Goal: Transaction & Acquisition: Purchase product/service

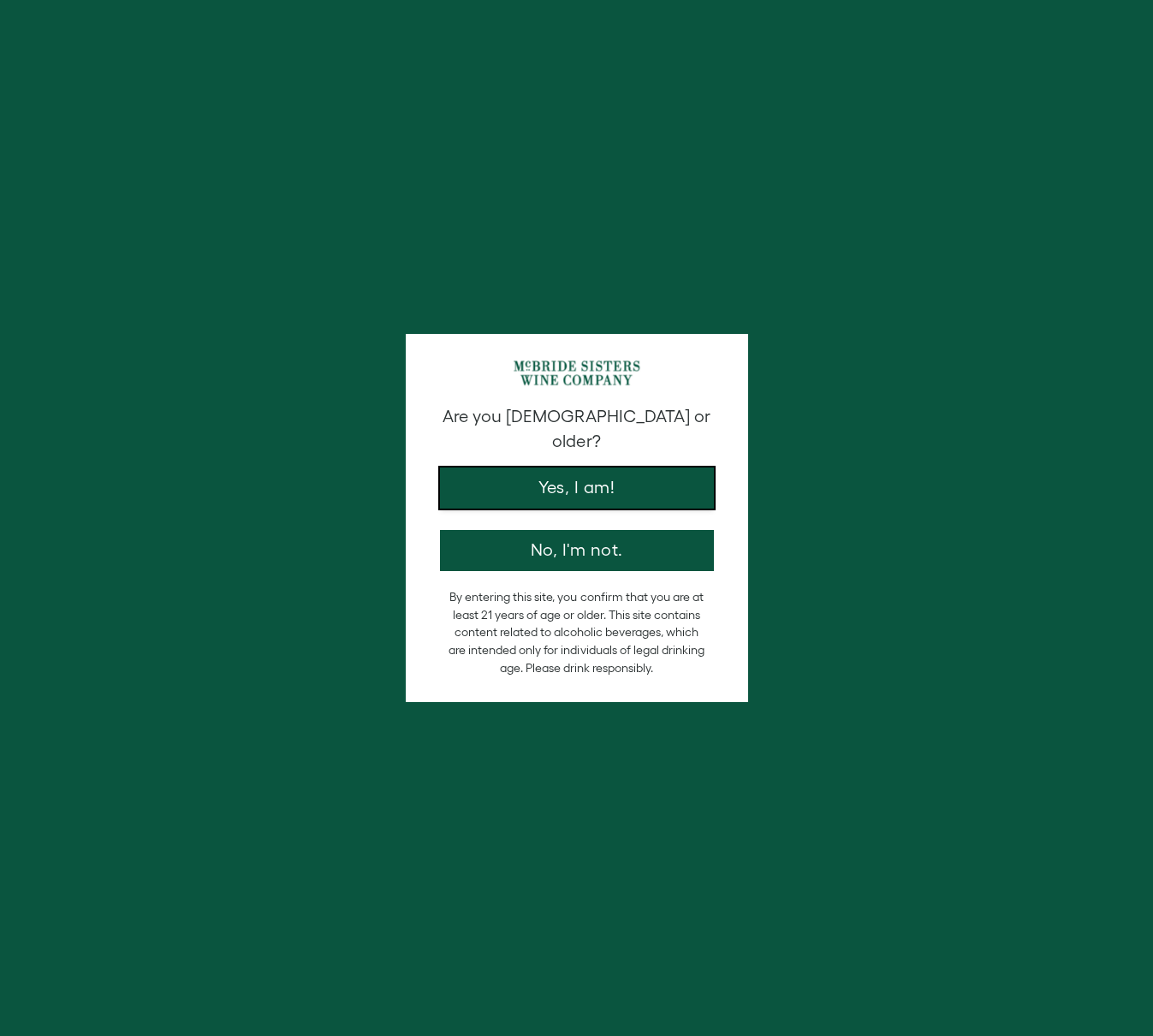
click at [548, 481] on button "Yes, I am!" at bounding box center [577, 488] width 274 height 41
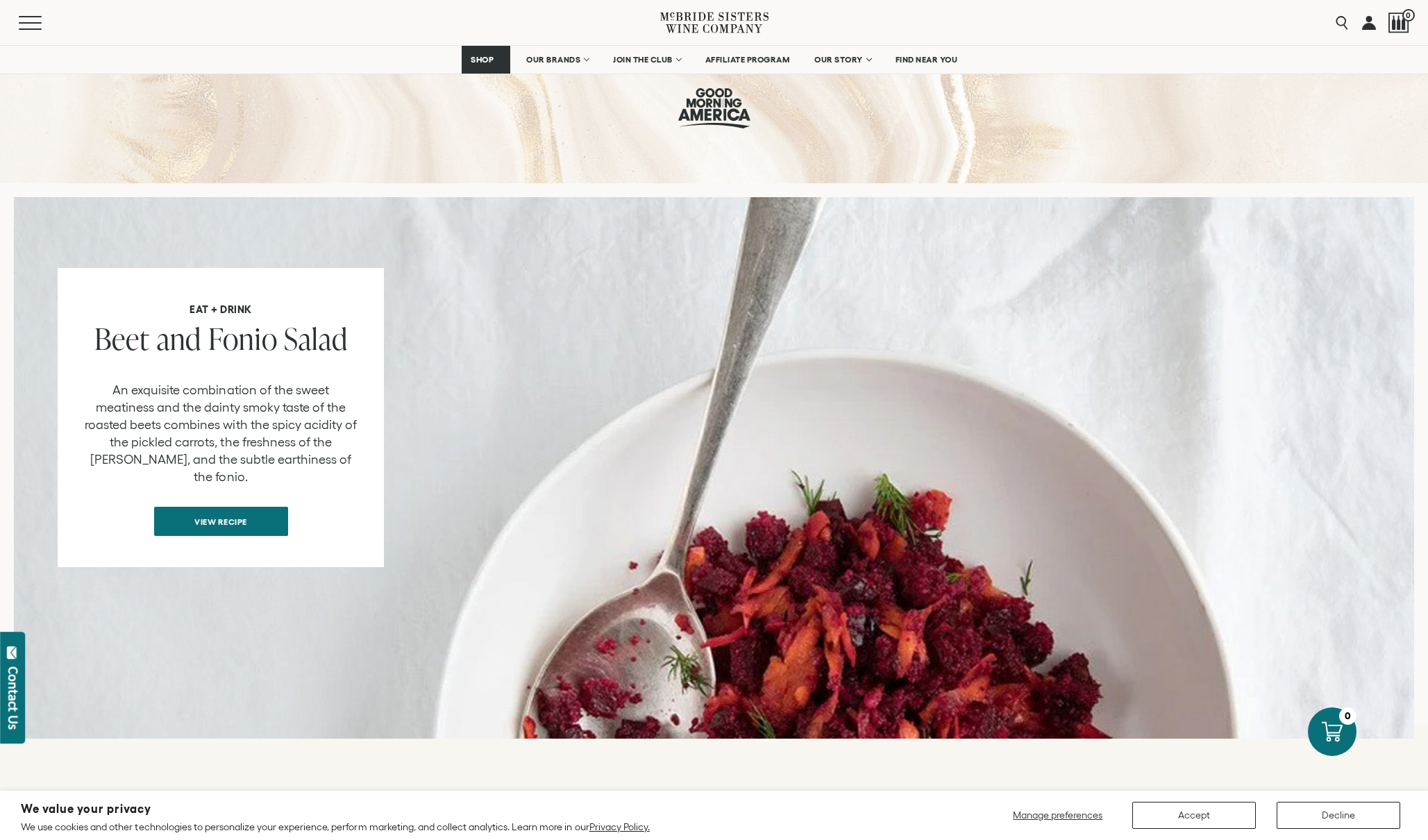
scroll to position [1120, 0]
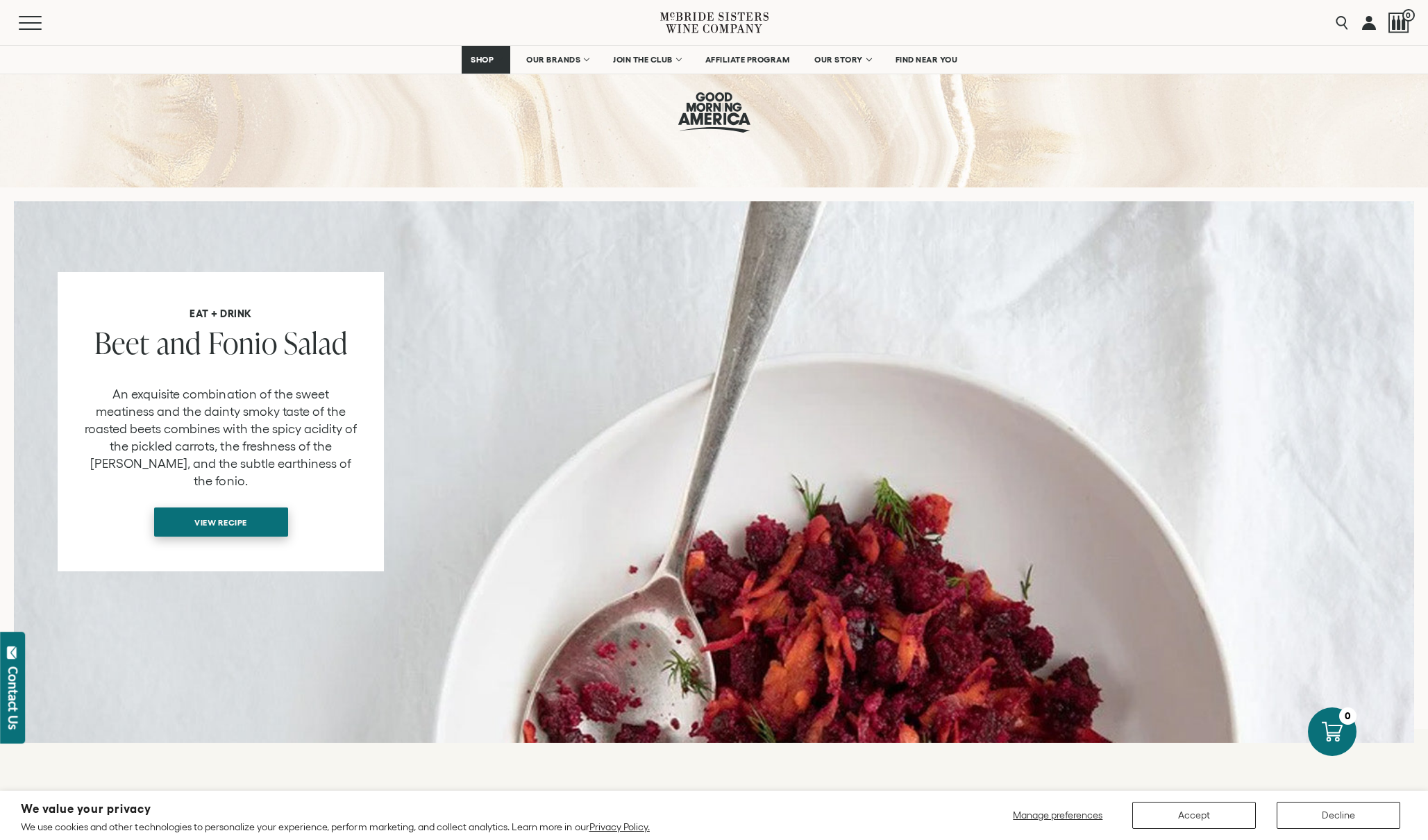
click at [208, 508] on span "View recipe" at bounding box center [220, 522] width 101 height 27
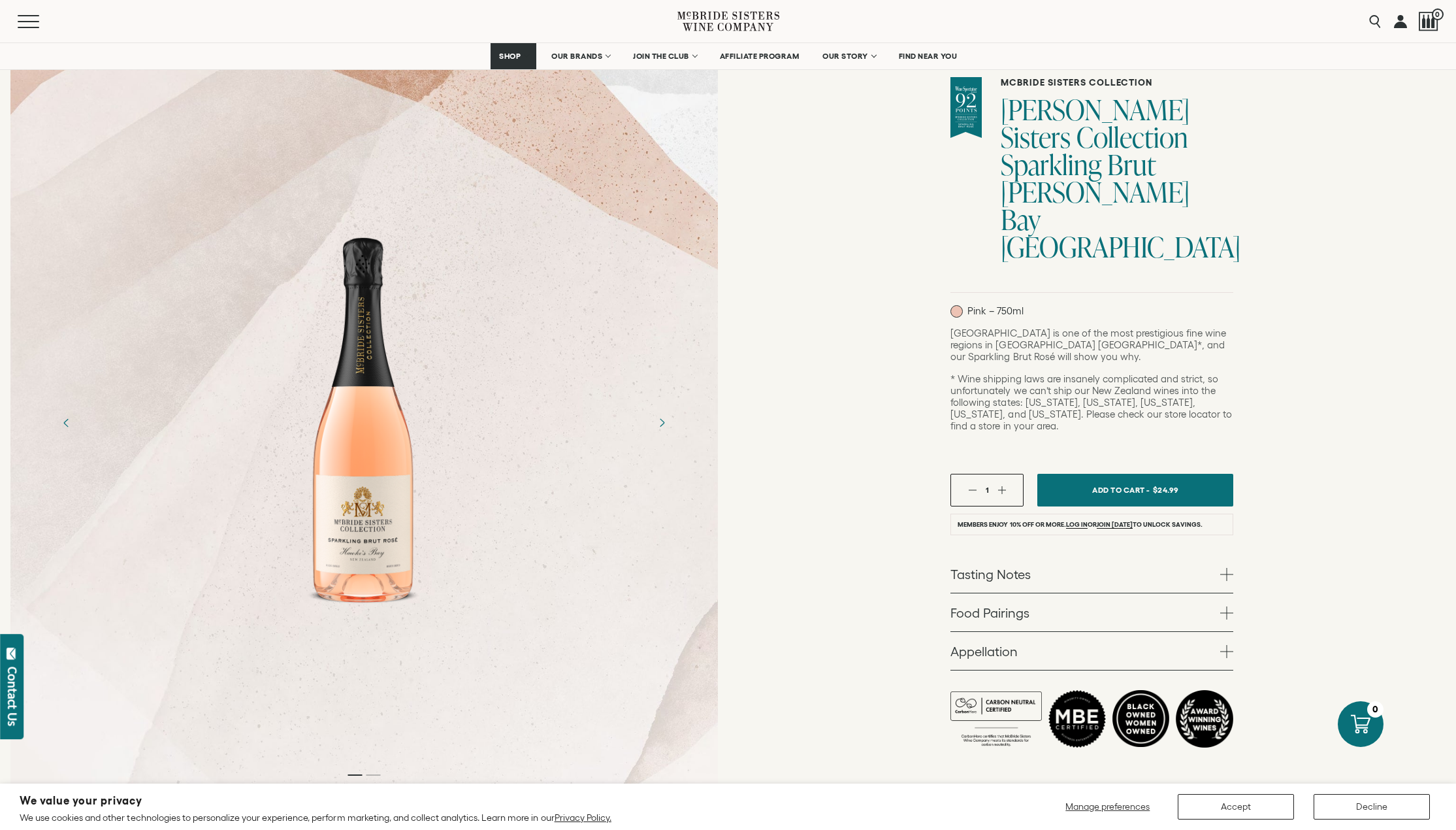
scroll to position [94, 0]
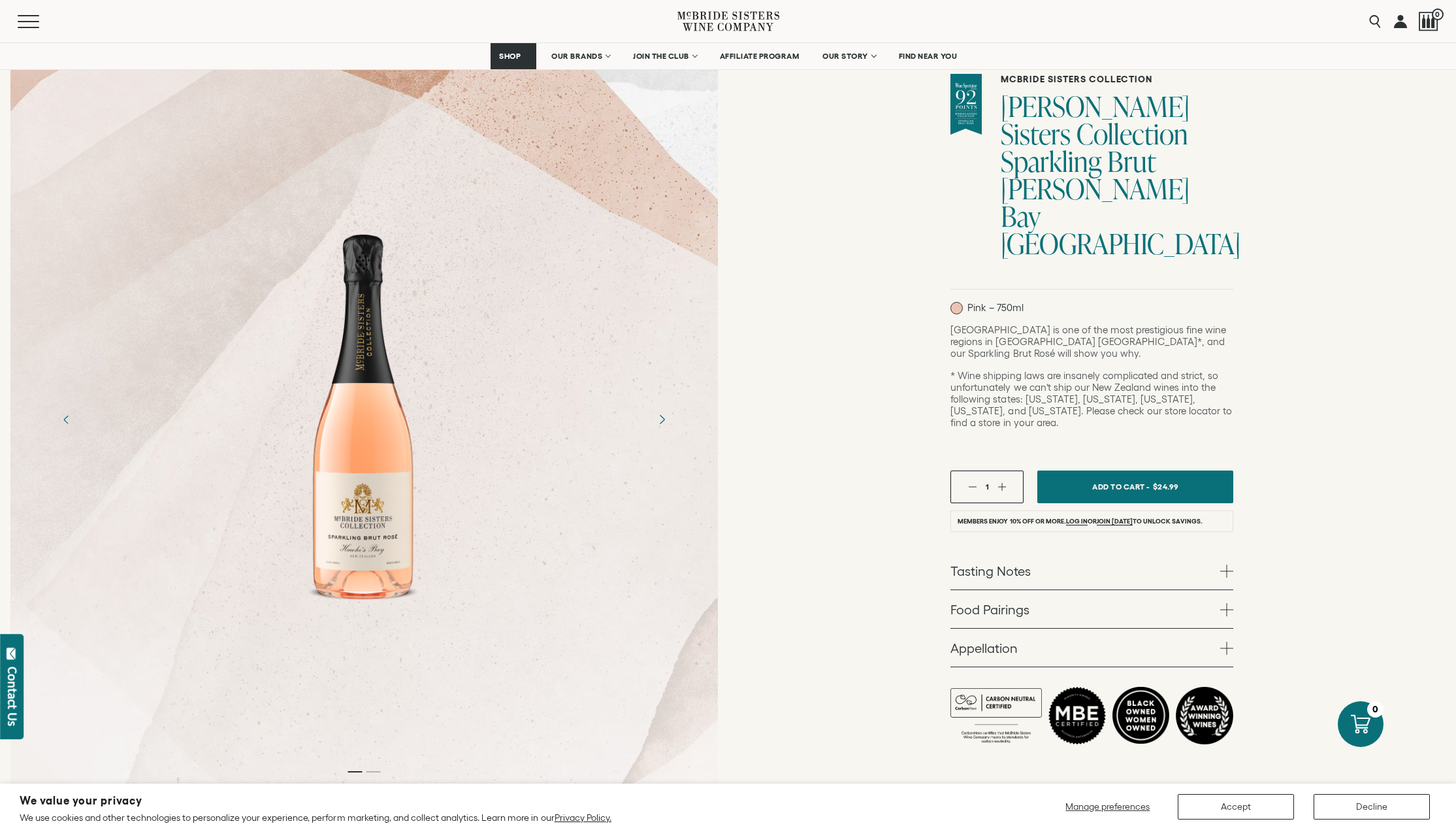
click at [663, 407] on icon "Next" at bounding box center [661, 419] width 23 height 23
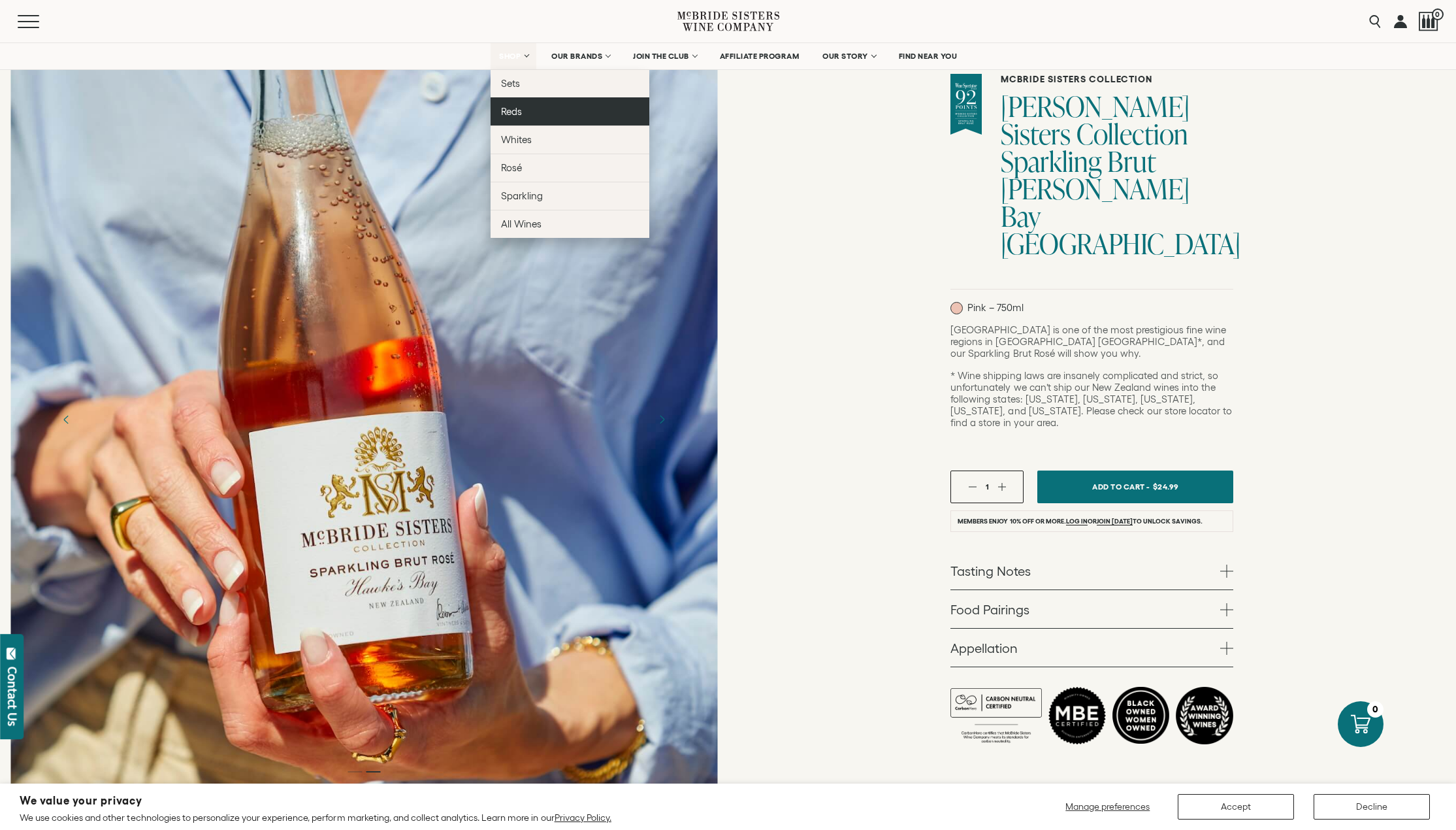
click at [511, 116] on span "Reds" at bounding box center [512, 111] width 21 height 11
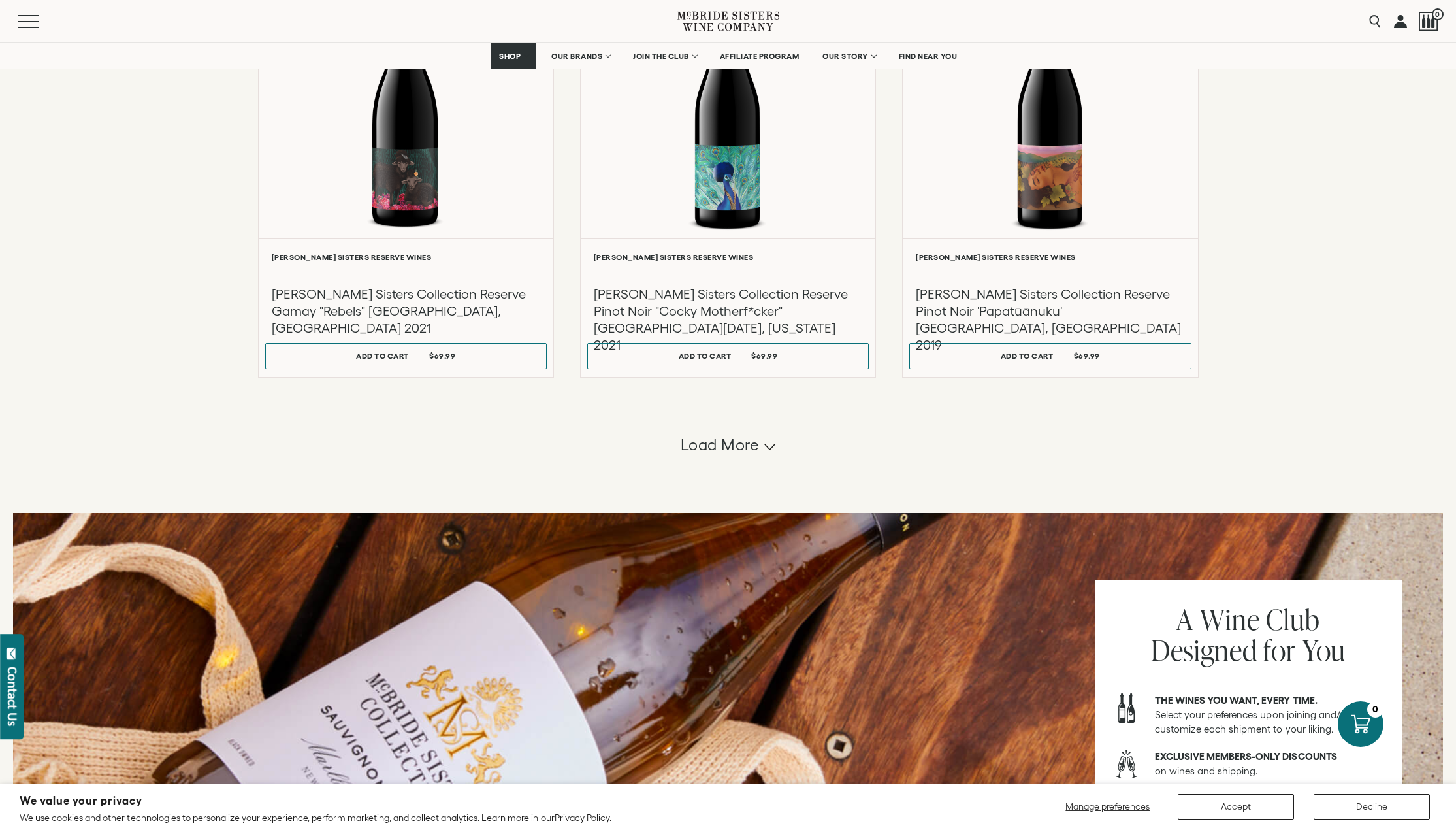
scroll to position [1129, 0]
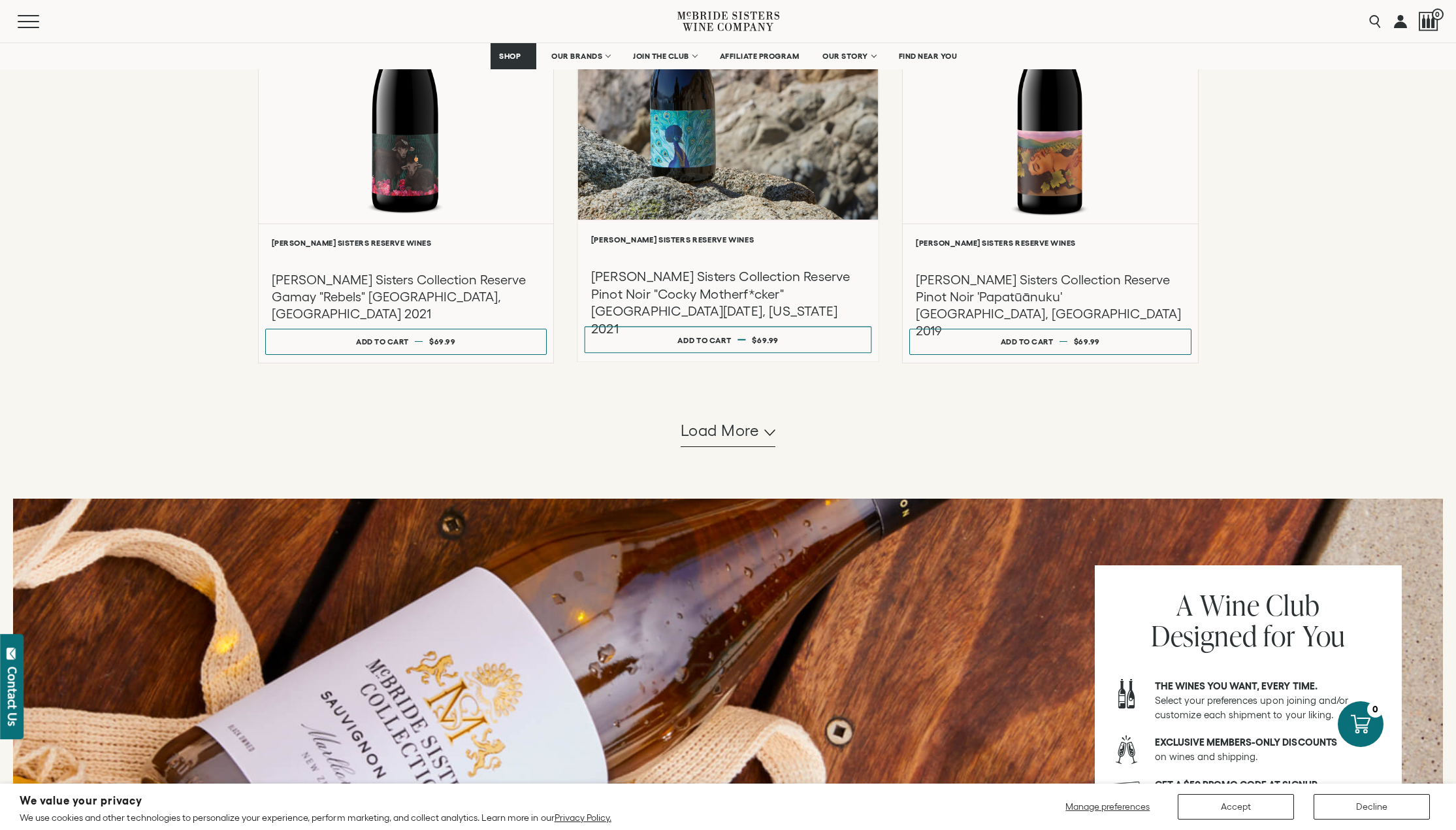
click at [749, 158] on div at bounding box center [728, 80] width 301 height 278
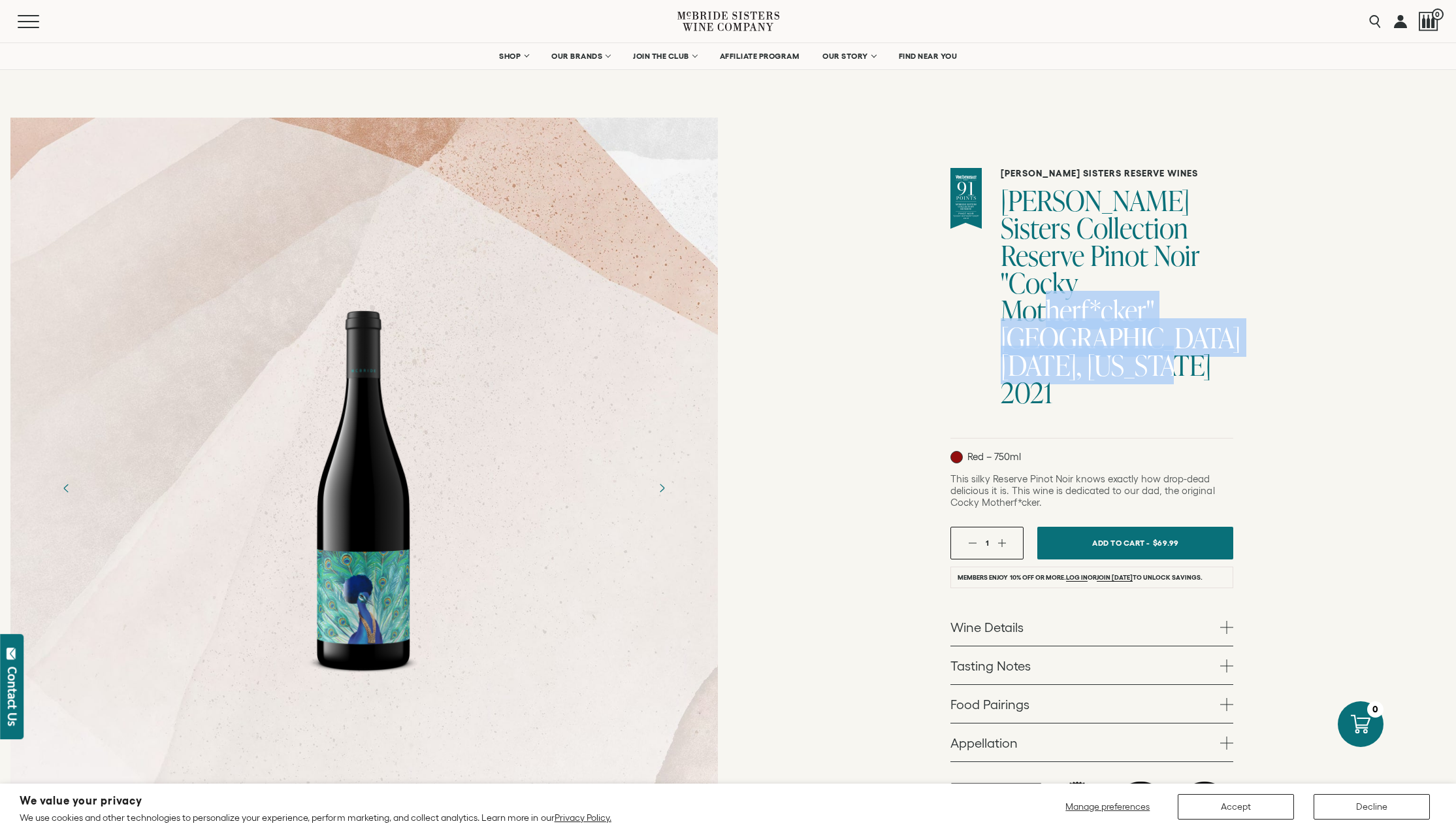
drag, startPoint x: 1135, startPoint y: 301, endPoint x: 1252, endPoint y: 356, distance: 129.3
click at [1247, 358] on div "McBride Sisters Reserve Wines McBride Sisters Collection Reserve Pinot Noir "Co…" at bounding box center [1092, 501] width 728 height 787
click at [1277, 353] on div "McBride Sisters Reserve Wines McBride Sisters Collection Reserve Pinot Noir "Co…" at bounding box center [1092, 501] width 728 height 787
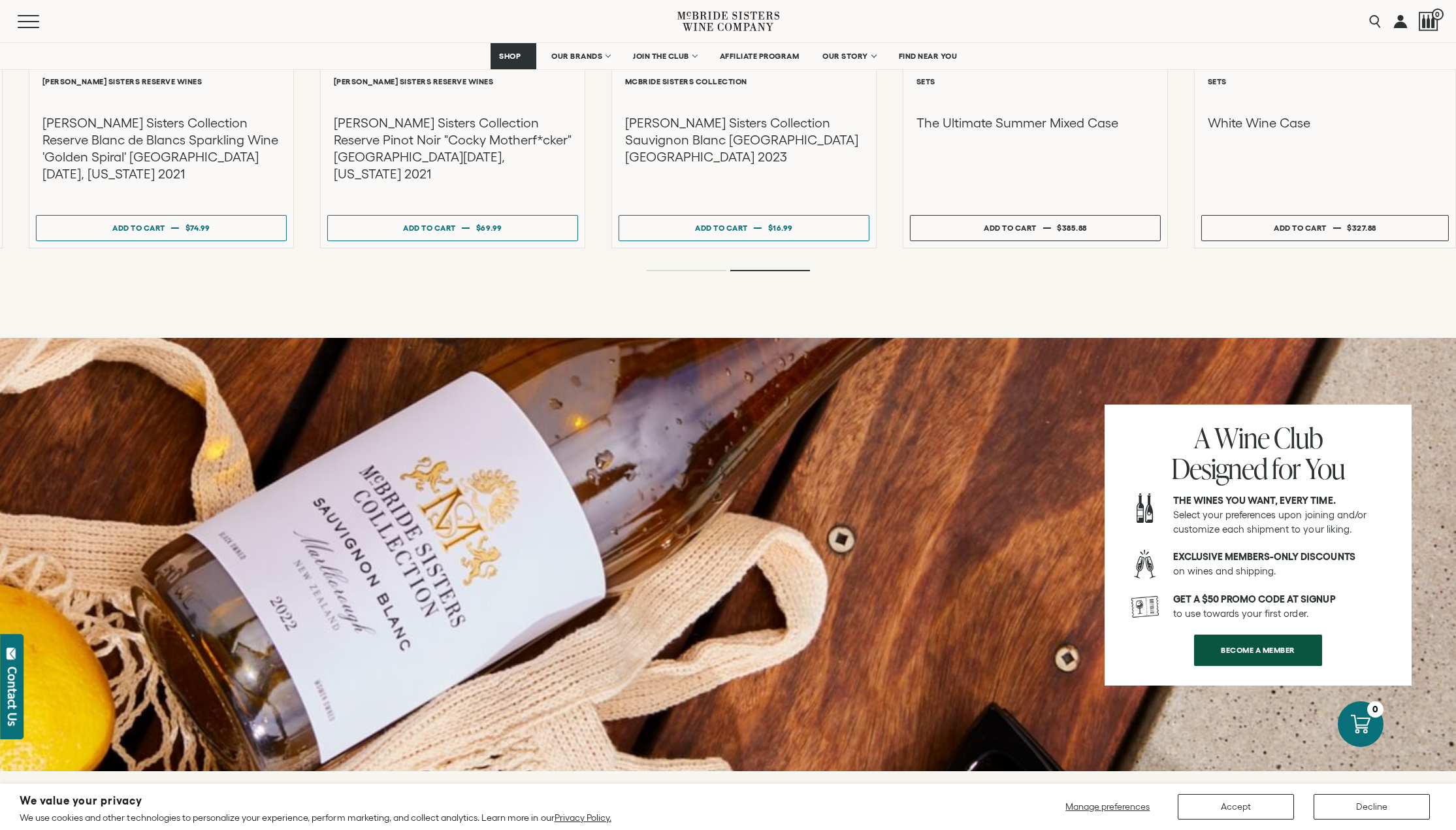
scroll to position [1711, 0]
